Goal: Find specific page/section: Find specific page/section

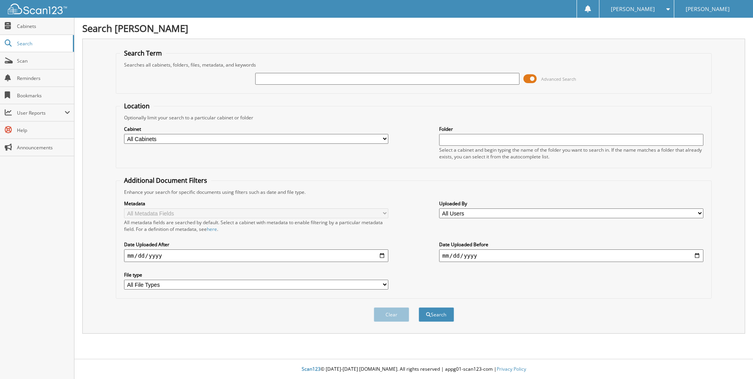
click at [358, 137] on select "All Cabinets CAR DEALS PARTS INVOICES SERVICE CONTRACTS SERVICE RO Needs Filing" at bounding box center [256, 139] width 264 height 10
select select "10914"
click at [124, 134] on select "All Cabinets CAR DEALS PARTS INVOICES SERVICE CONTRACTS SERVICE RO Needs Filing" at bounding box center [256, 139] width 264 height 10
click at [278, 79] on input "text" at bounding box center [387, 79] width 264 height 12
type input "[PERSON_NAME]"
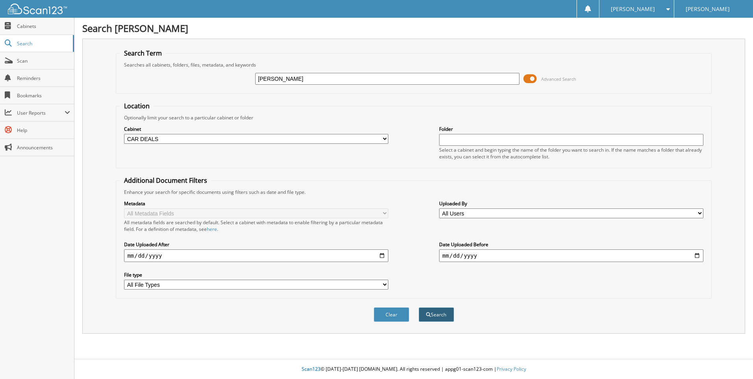
click at [434, 315] on button "Search" at bounding box center [435, 314] width 35 height 15
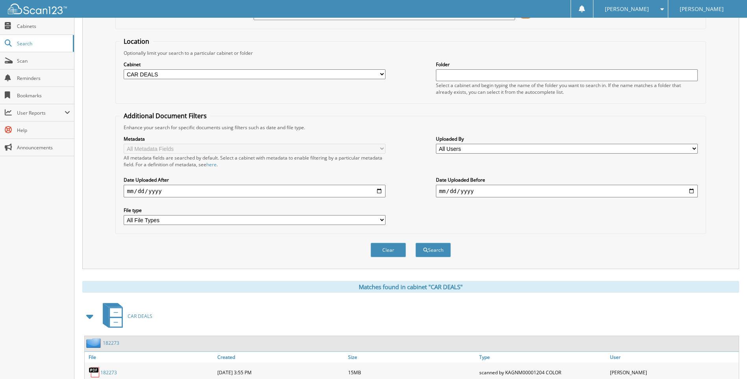
scroll to position [138, 0]
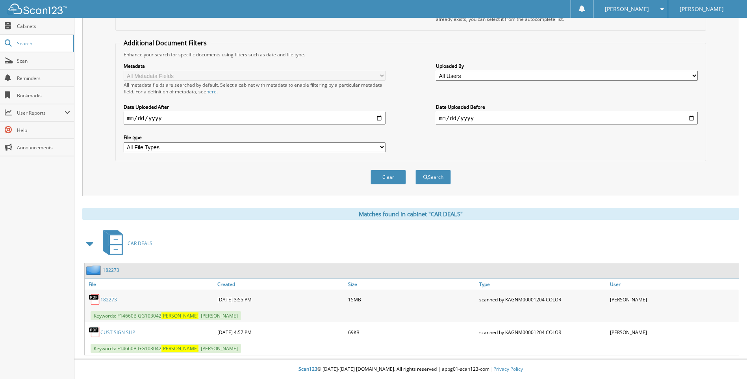
click at [113, 298] on link "182273" at bounding box center [108, 299] width 17 height 7
